Goal: Find specific page/section: Find specific page/section

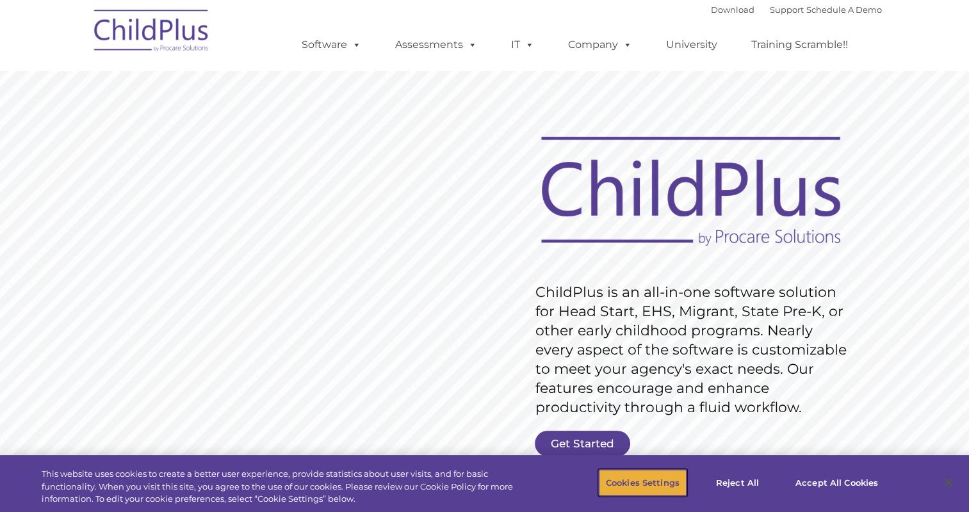
click at [630, 485] on button "Cookies Settings" at bounding box center [643, 482] width 88 height 27
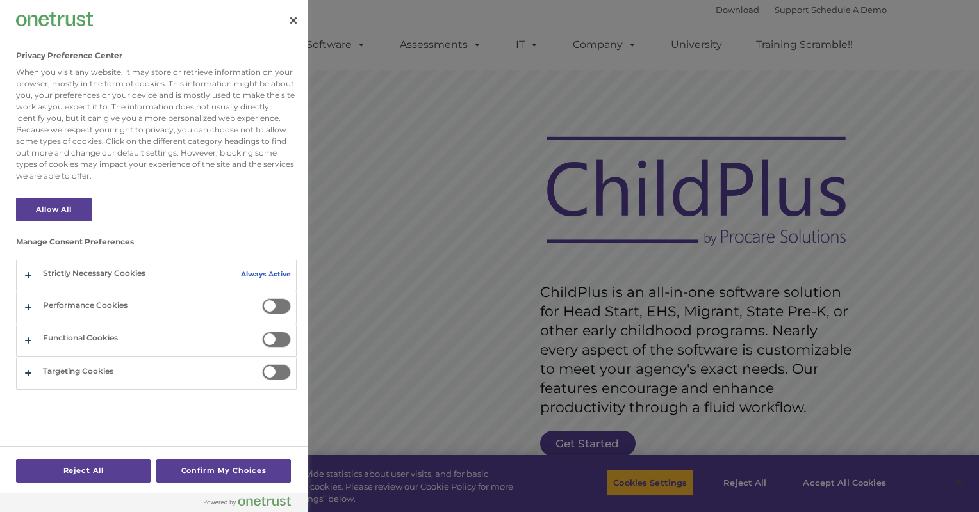
click at [272, 298] on span "Privacy Preference Center" at bounding box center [276, 306] width 29 height 16
click at [262, 298] on input "Performance Cookies" at bounding box center [262, 298] width 0 height 0
click at [277, 339] on span "Privacy Preference Center" at bounding box center [276, 340] width 29 height 16
click at [262, 332] on input "Functional Cookies" at bounding box center [262, 332] width 0 height 0
click at [190, 468] on button "Confirm My Choices" at bounding box center [223, 471] width 135 height 24
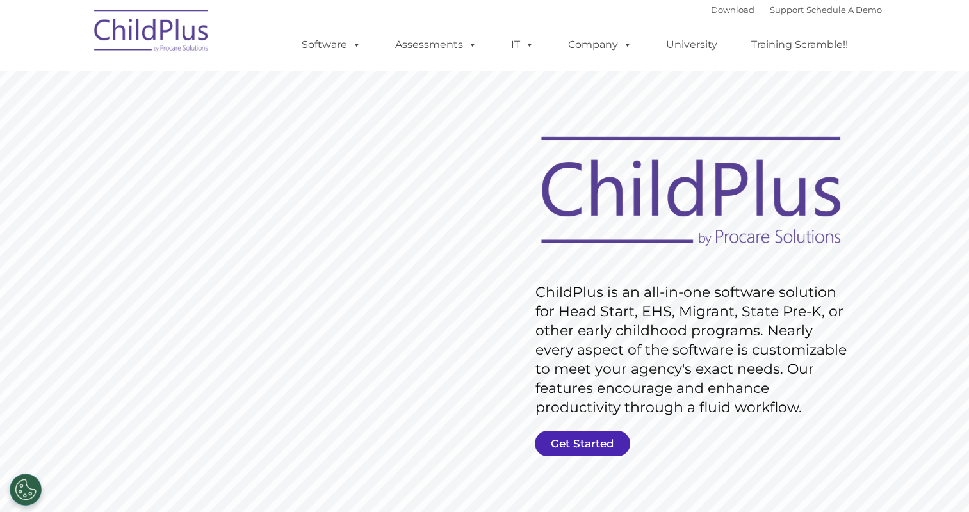
click at [575, 439] on link "Get Started" at bounding box center [582, 444] width 95 height 26
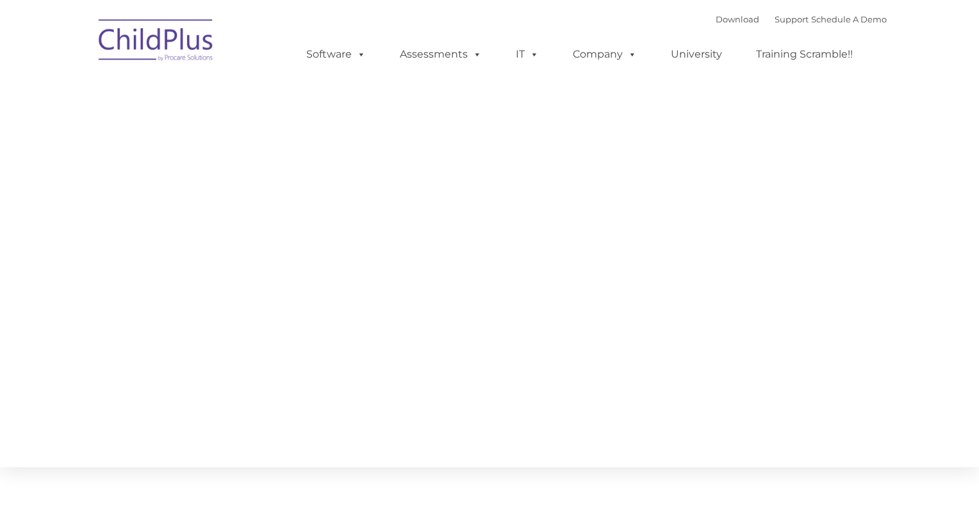
type input ""
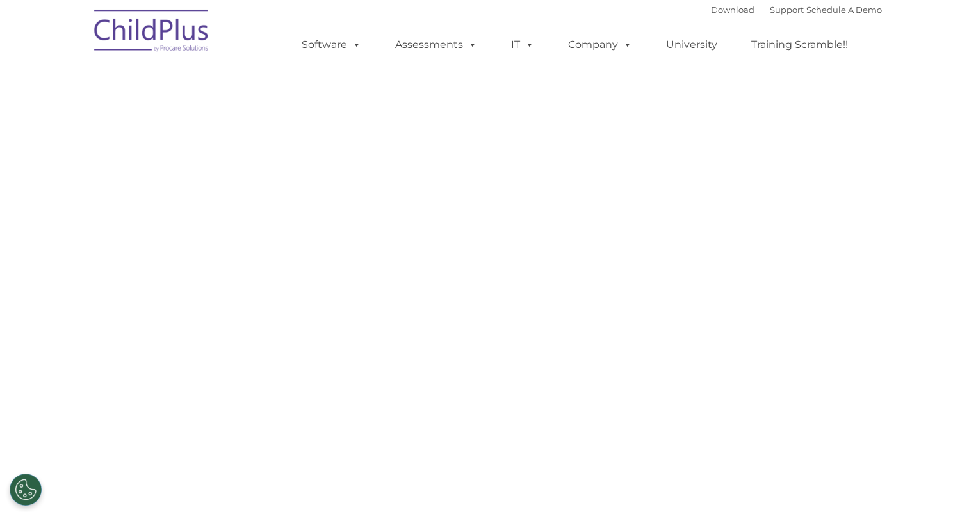
select select "MEDIUM"
